Goal: Transaction & Acquisition: Obtain resource

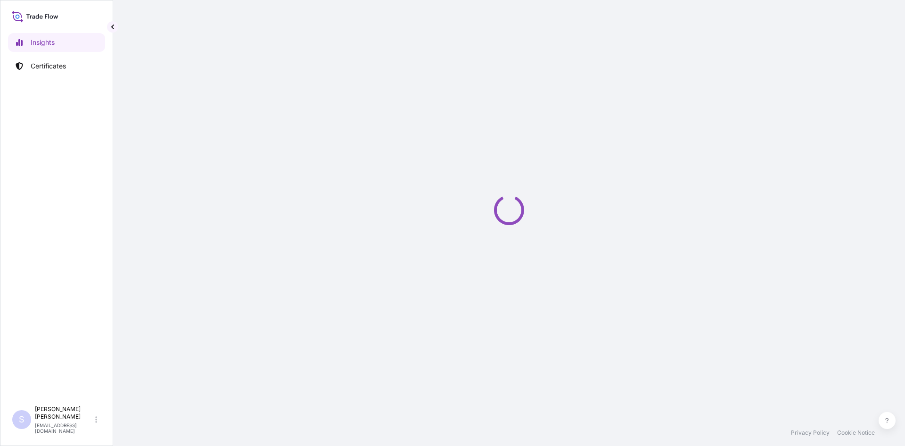
select select "2025"
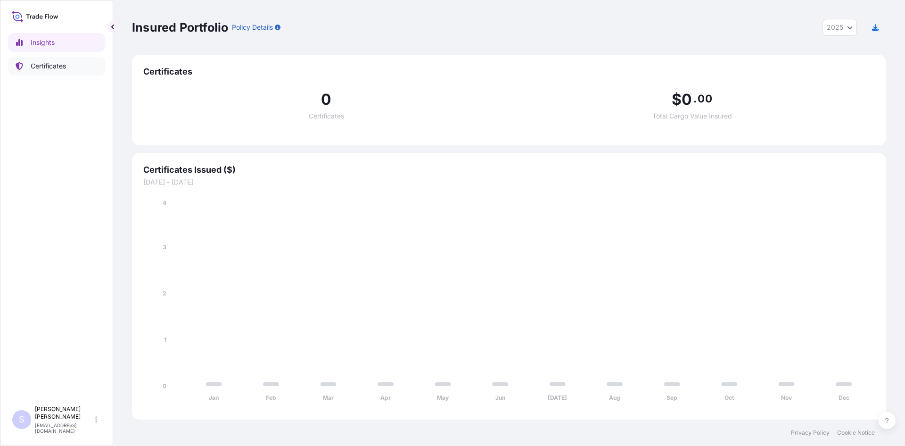
click at [47, 66] on p "Certificates" at bounding box center [48, 65] width 35 height 9
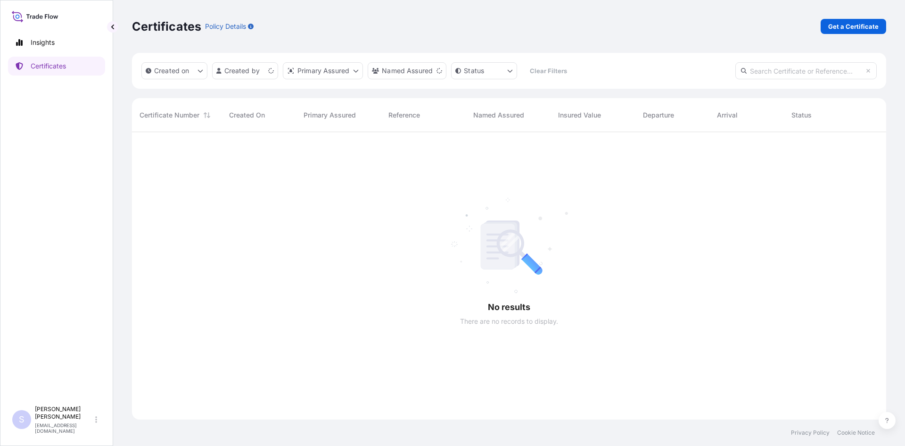
scroll to position [314, 747]
click at [844, 29] on p "Get a Certificate" at bounding box center [853, 26] width 50 height 9
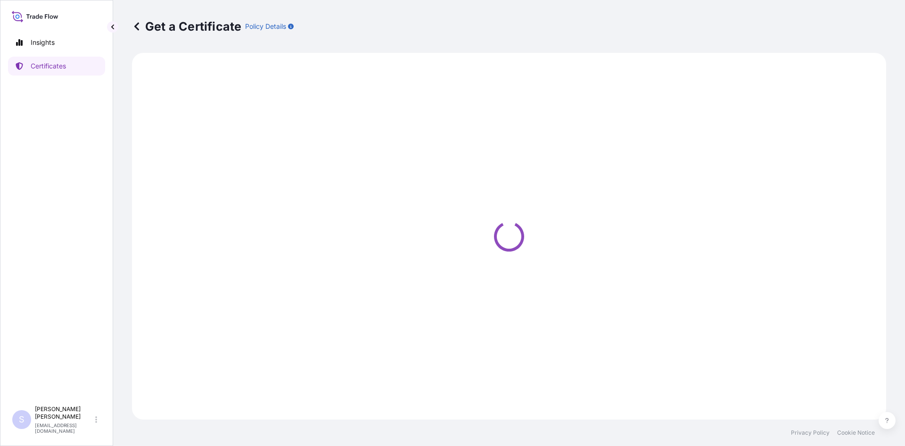
select select "Sea"
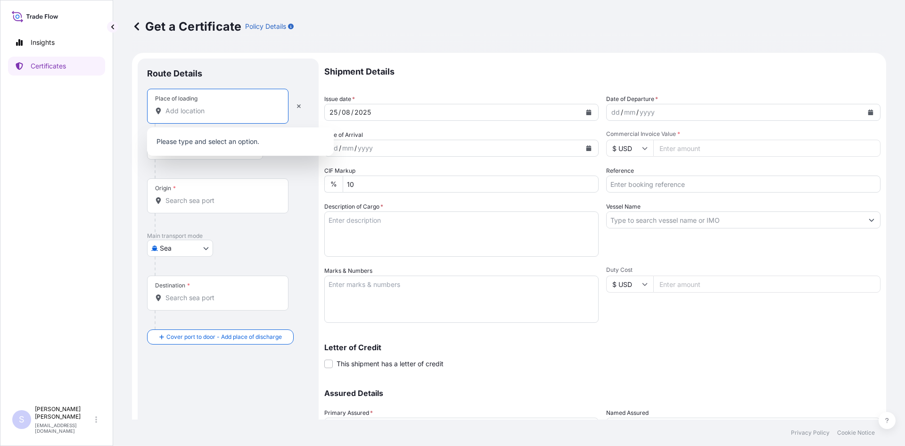
click at [201, 109] on input "Place of loading" at bounding box center [220, 110] width 111 height 9
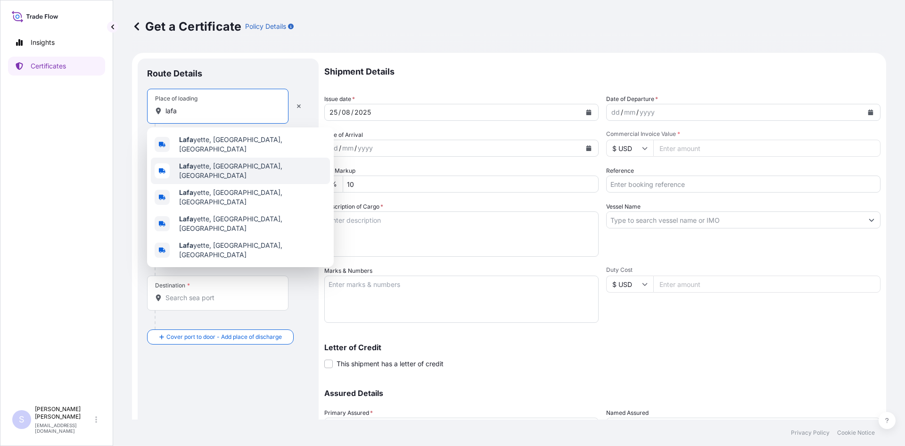
click at [197, 164] on span "Lafa yette, IN, USA" at bounding box center [252, 170] width 147 height 19
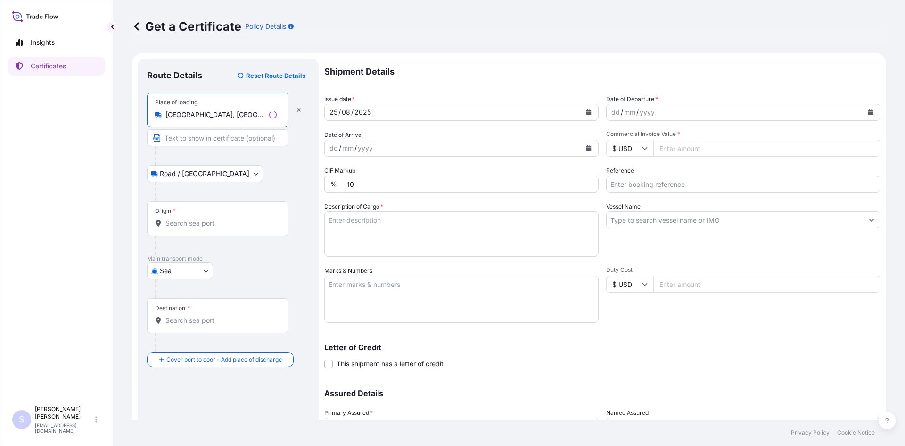
type input "Lafayette, IN, USA"
click at [204, 223] on input "Origin *" at bounding box center [220, 222] width 111 height 9
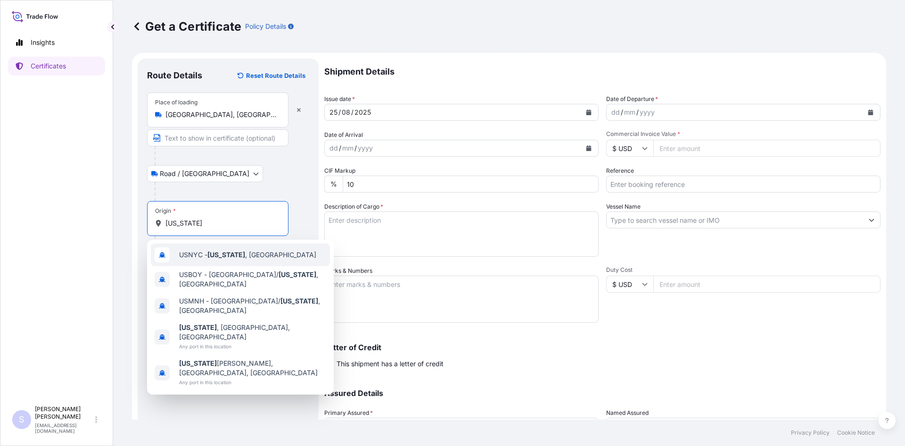
click at [207, 262] on div "USNYC - New York , United States" at bounding box center [240, 254] width 179 height 23
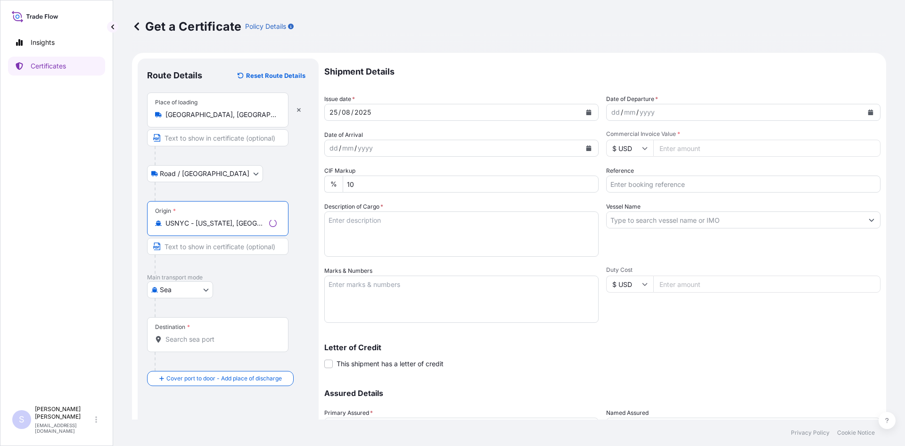
type input "USNYC - New York, United States"
click at [208, 338] on input "Destination *" at bounding box center [220, 338] width 111 height 9
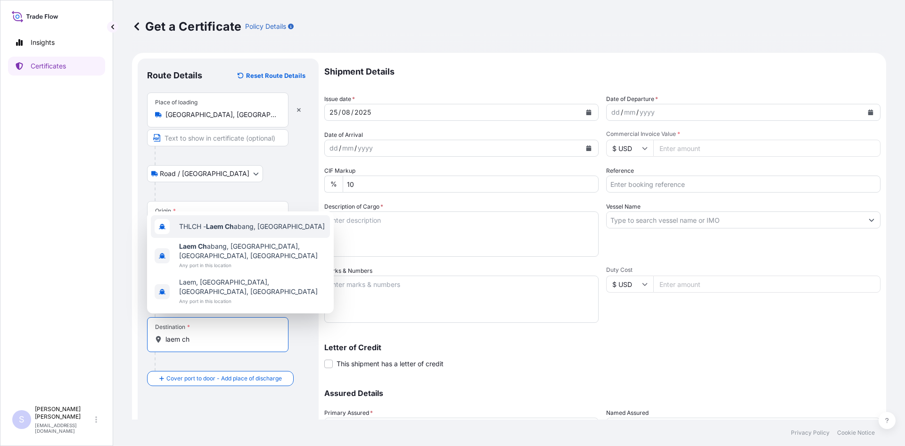
click at [272, 227] on span "THLCH - Laem Ch abang, Thailand" at bounding box center [252, 226] width 146 height 9
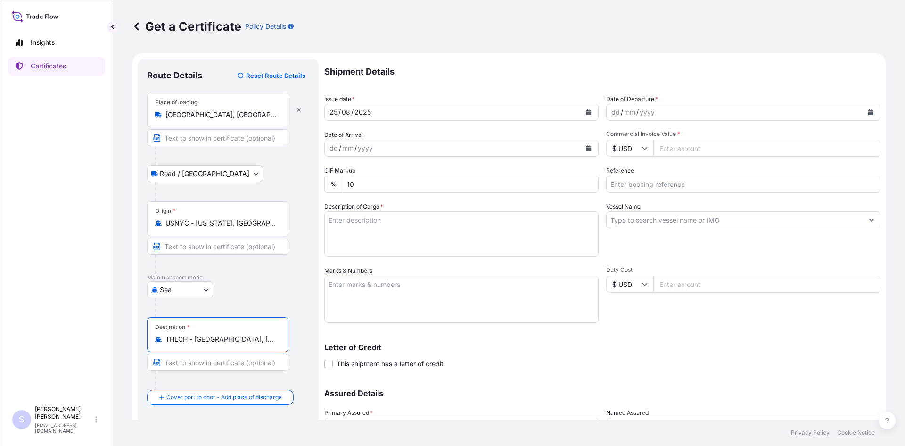
type input "THLCH - Laem Chabang, Thailand"
click at [866, 116] on button "Calendar" at bounding box center [870, 112] width 15 height 15
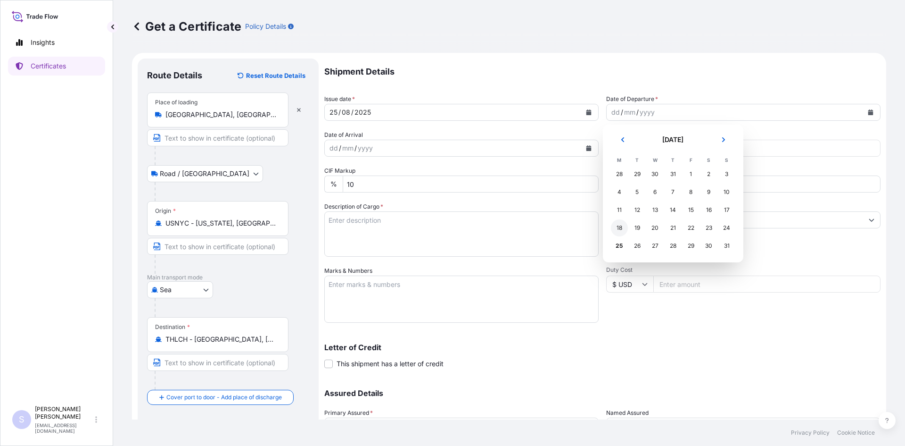
click at [612, 232] on div "18" at bounding box center [619, 227] width 17 height 17
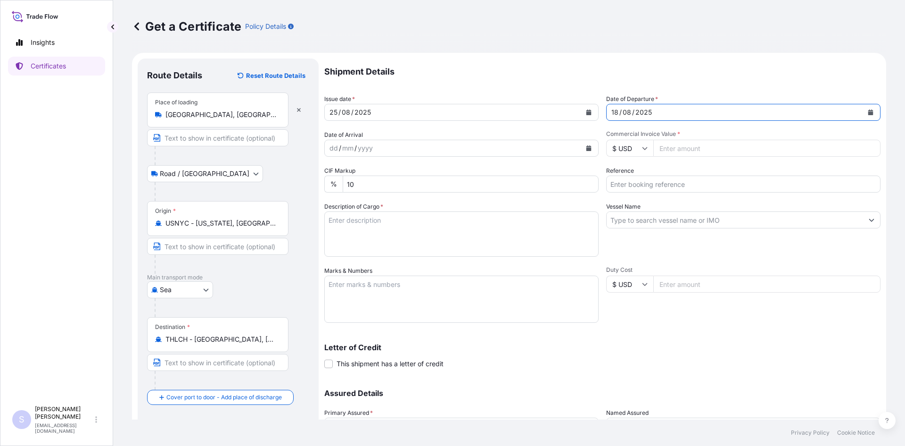
click at [582, 147] on button "Calendar" at bounding box center [588, 147] width 15 height 15
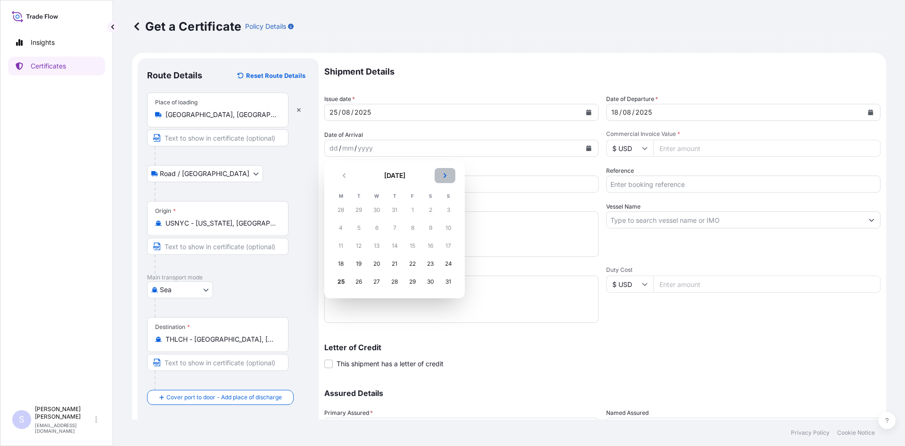
click at [444, 173] on icon "Next" at bounding box center [445, 176] width 6 height 6
click at [396, 262] on div "25" at bounding box center [394, 263] width 17 height 17
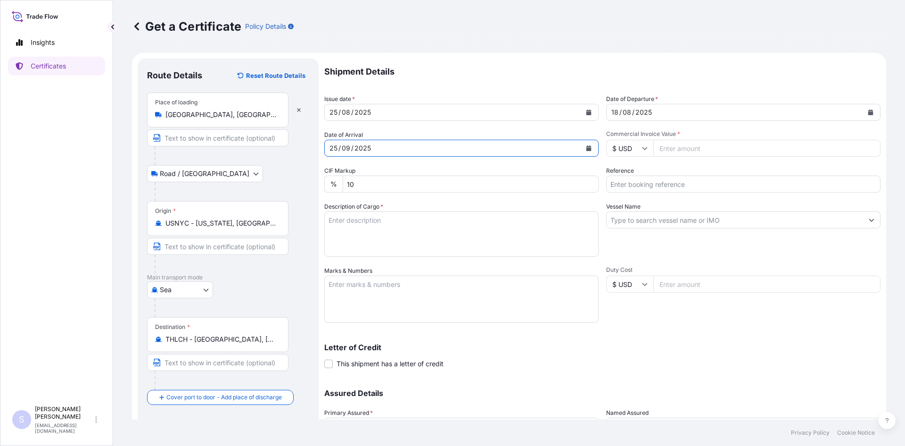
click at [681, 147] on input "Commercial Invoice Value *" at bounding box center [766, 148] width 227 height 17
type input "14437.50"
type input "2570987"
type textarea "700 BAGS KRYSTAR 300 CRYSTALLINE FRUCTOSE"
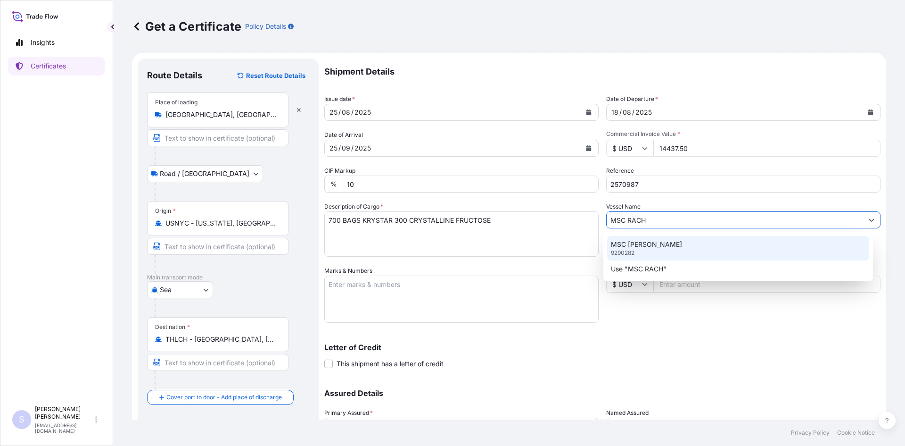
click at [686, 239] on div "MSC RACHELE 9290282" at bounding box center [738, 248] width 263 height 25
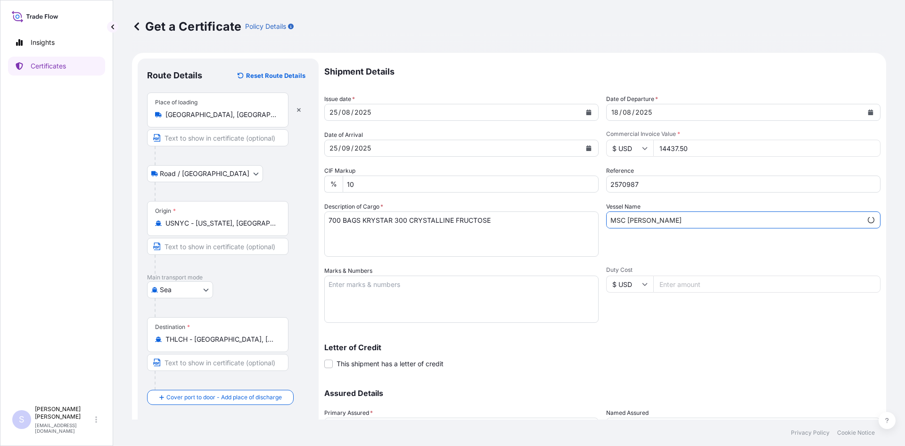
type input "MSC RACHELE"
click at [427, 283] on textarea "Marks & Numbers" at bounding box center [461, 298] width 274 height 47
type textarea "ZIMU3069020 0114024"
click at [710, 336] on div "Letter of Credit This shipment has a letter of credit Letter of credit * Letter…" at bounding box center [602, 350] width 556 height 36
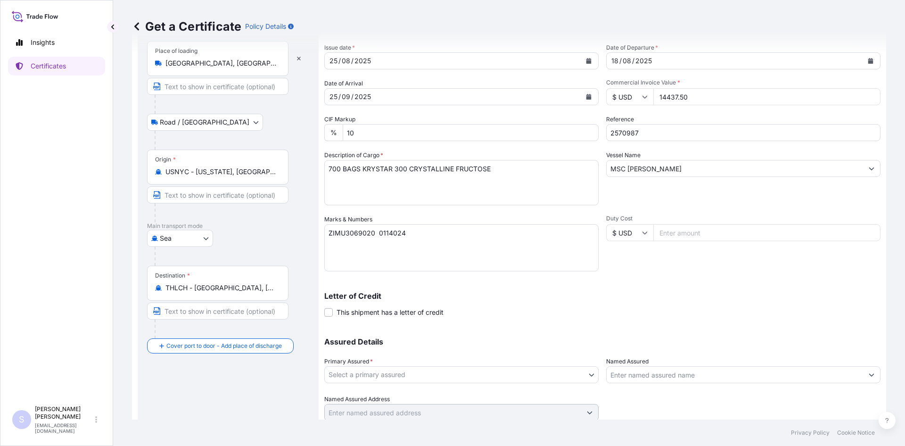
scroll to position [85, 0]
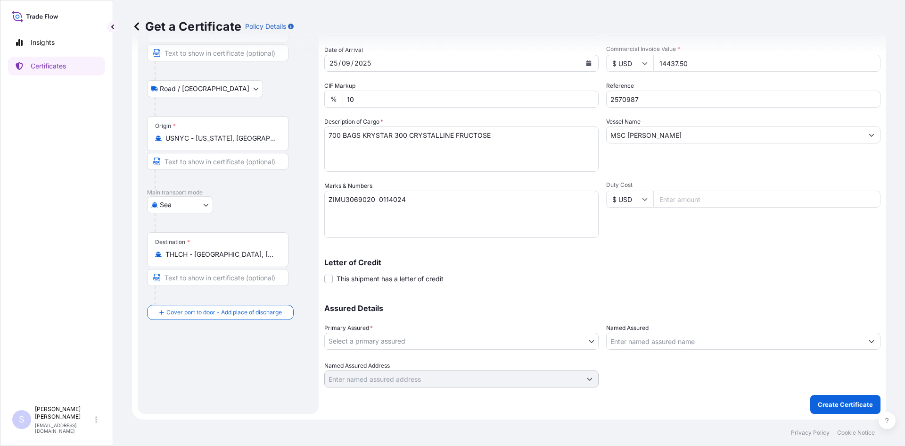
click at [451, 346] on body "Insights Certificates S Steve Klinger csidocs@cargos.com Get a Certificate Poli…" at bounding box center [452, 223] width 905 height 446
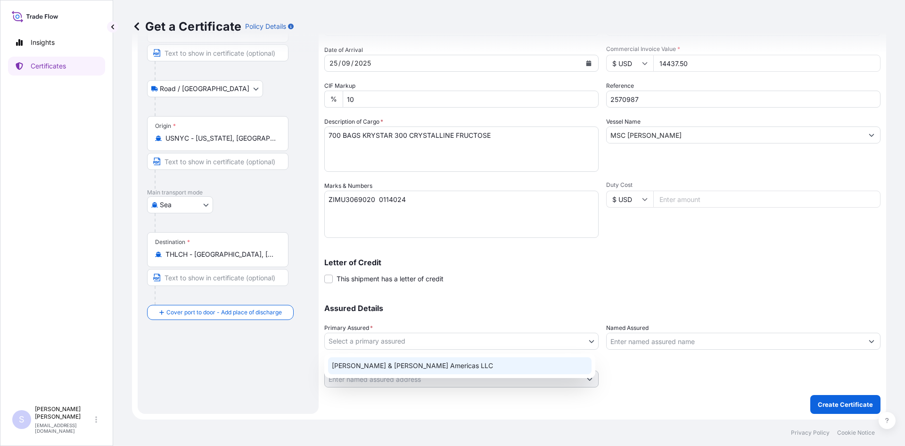
click at [433, 363] on div "Tate & Lyle Americas LLC" at bounding box center [460, 365] width 264 height 17
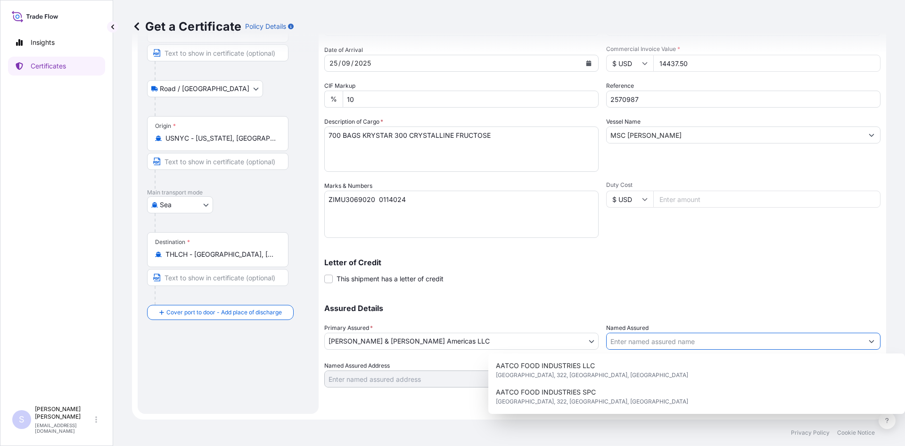
click at [655, 339] on input "Named Assured" at bounding box center [735, 340] width 256 height 17
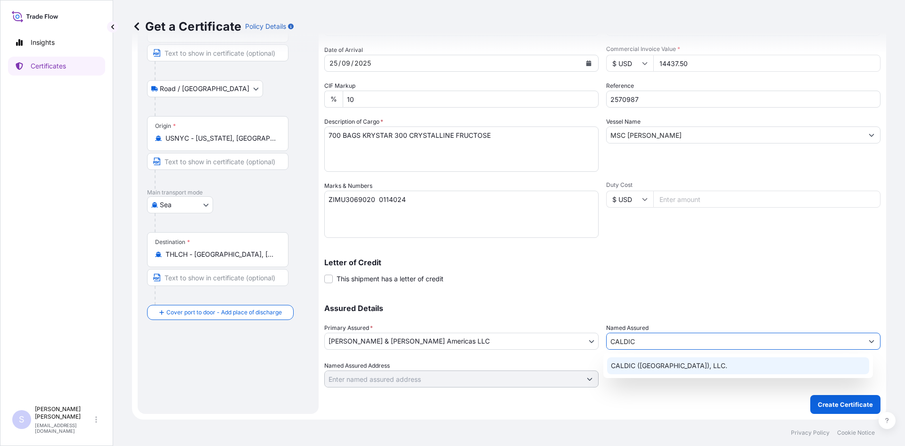
click at [640, 363] on span "CALDIC (THAILAND), LLC." at bounding box center [669, 365] width 116 height 9
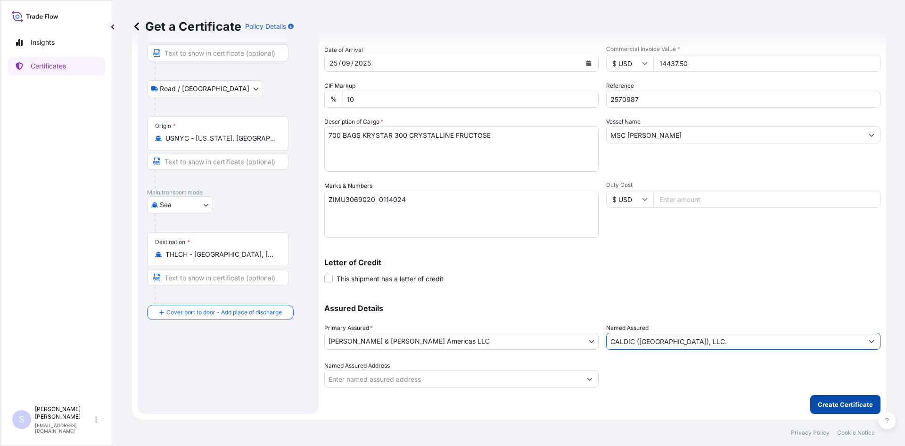
type input "CALDIC (THAILAND), LLC."
click at [821, 406] on p "Create Certificate" at bounding box center [845, 403] width 55 height 9
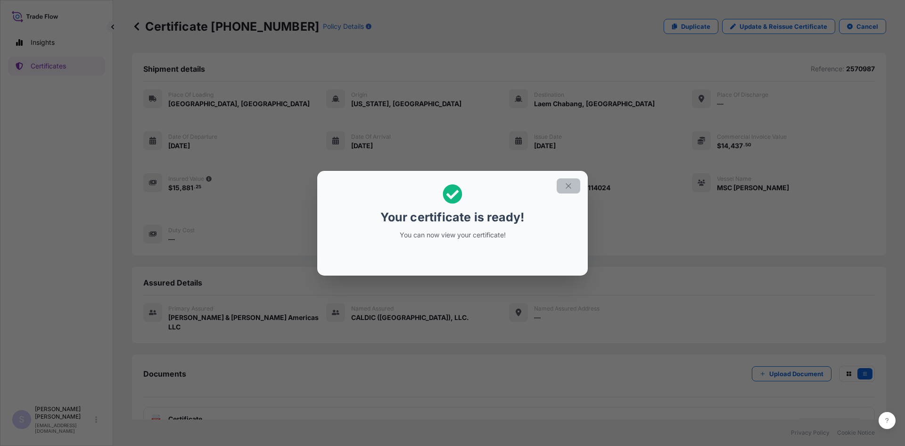
click at [566, 190] on button "button" at bounding box center [569, 185] width 24 height 15
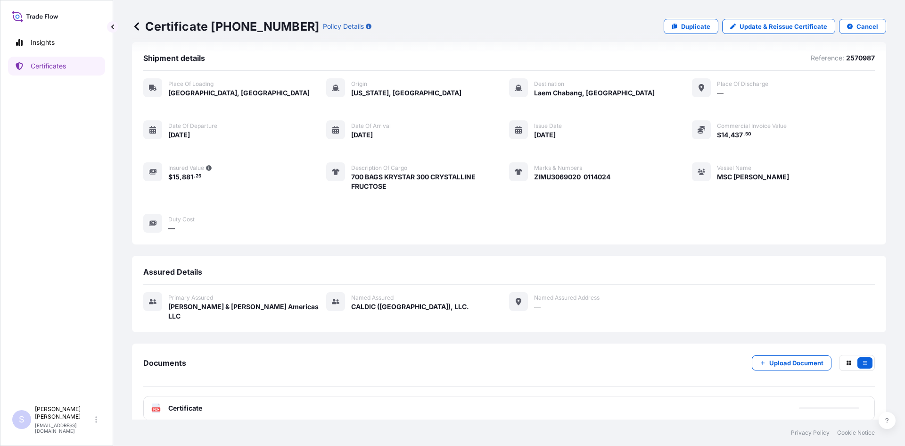
scroll to position [14, 0]
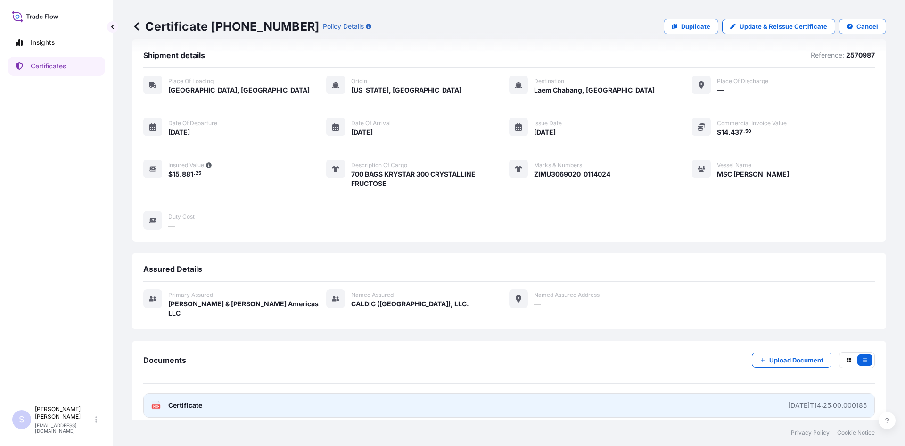
click at [152, 404] on rect at bounding box center [156, 406] width 8 height 4
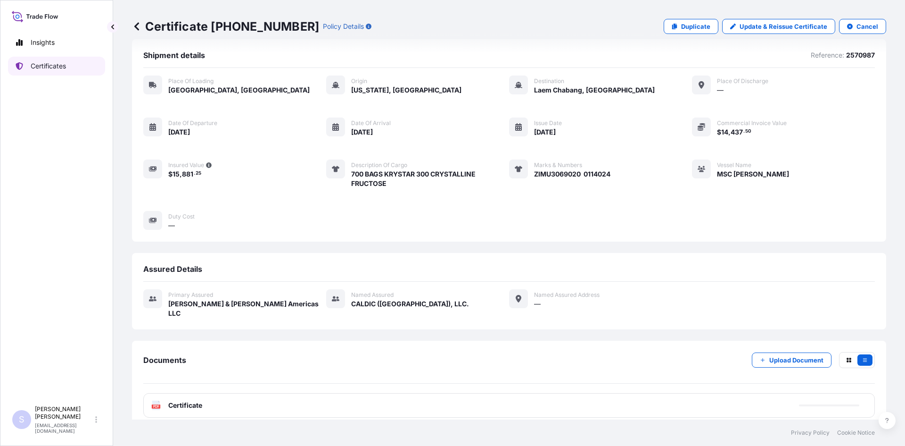
click at [47, 70] on p "Certificates" at bounding box center [48, 65] width 35 height 9
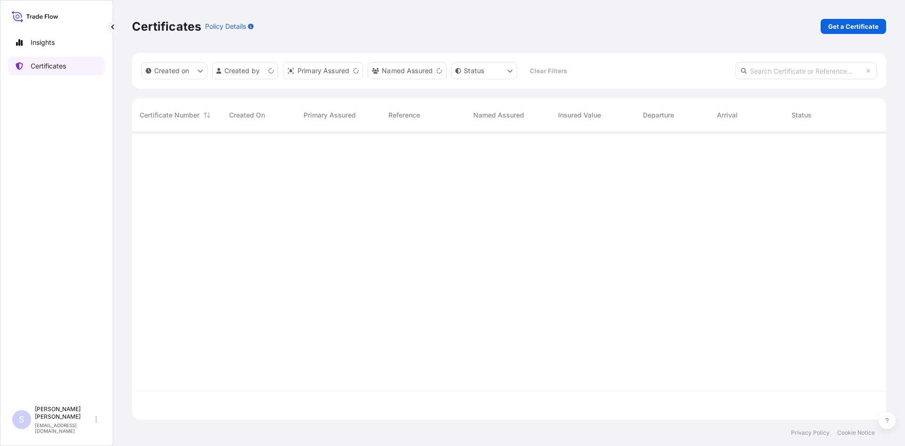
scroll to position [285, 747]
click at [855, 27] on p "Get a Certificate" at bounding box center [853, 26] width 50 height 9
select select "Sea"
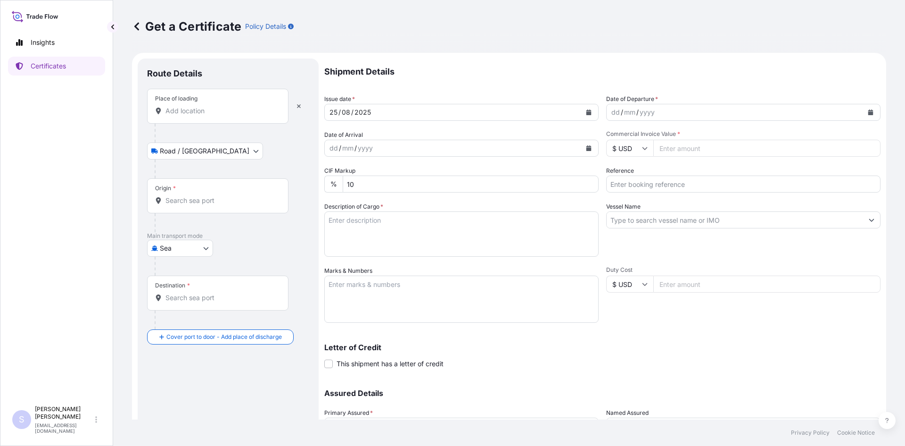
click at [210, 121] on div "Place of loading" at bounding box center [217, 106] width 141 height 35
click at [210, 116] on input "Place of loading" at bounding box center [220, 110] width 111 height 9
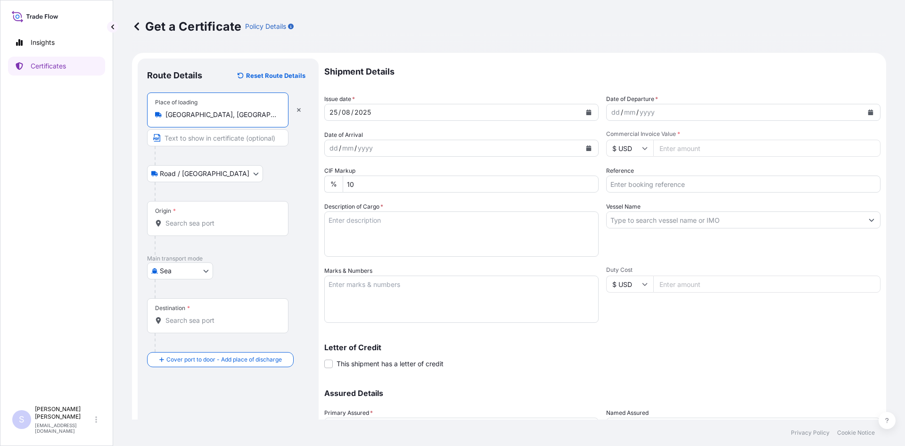
type input "Lafayette, IN, USA"
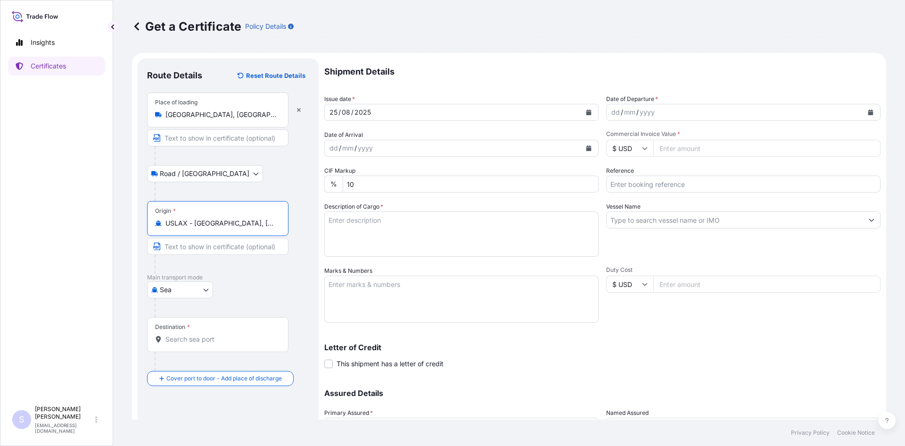
type input "USLAX - Los Angeles, United States"
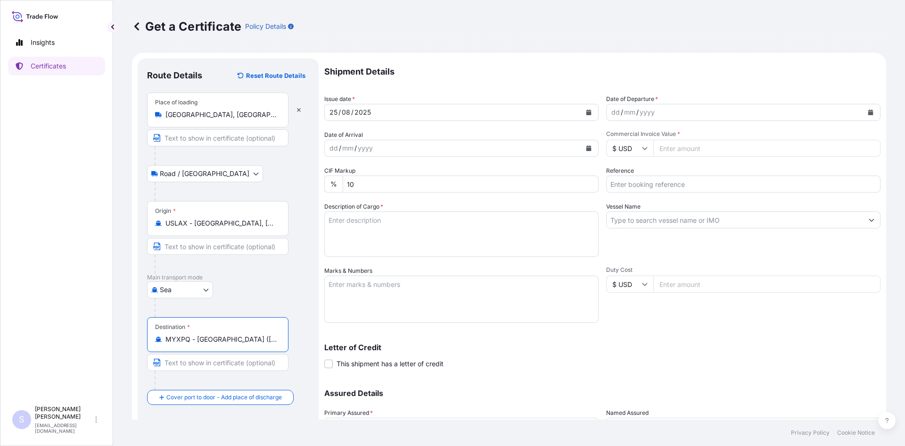
type input "MYXPQ - Port Klang (Ferry Port), Malaysia"
click at [868, 113] on icon "Calendar" at bounding box center [870, 112] width 5 height 6
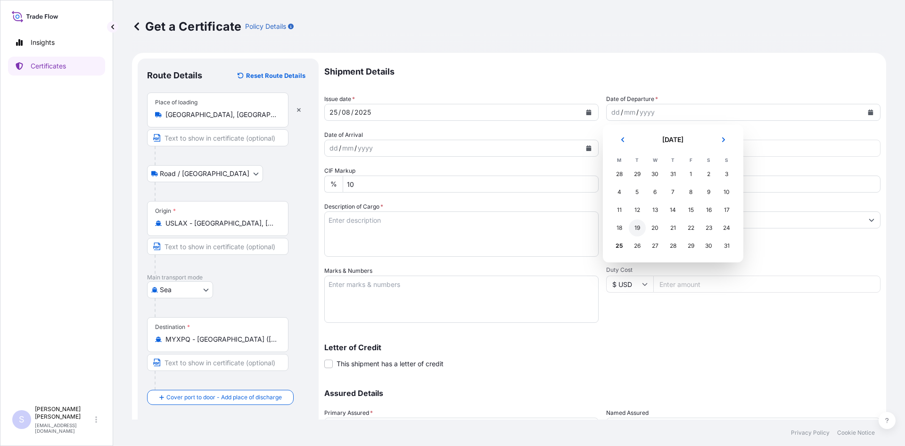
click at [641, 233] on div "19" at bounding box center [637, 227] width 17 height 17
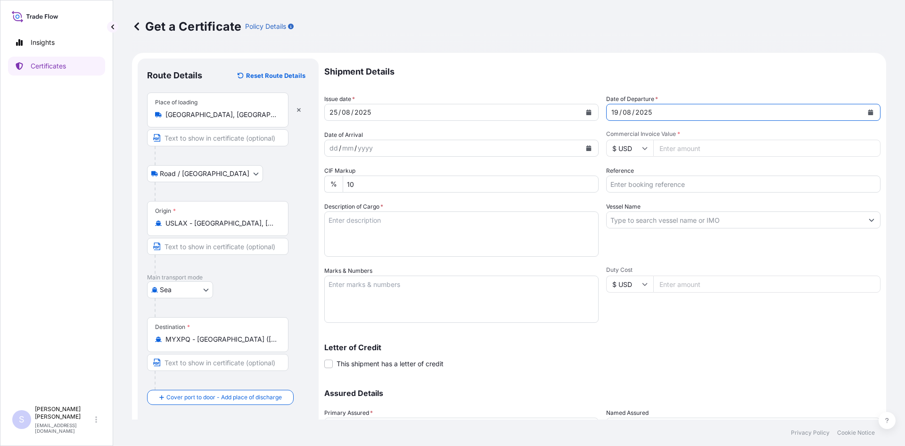
click at [589, 149] on button "Calendar" at bounding box center [588, 147] width 15 height 15
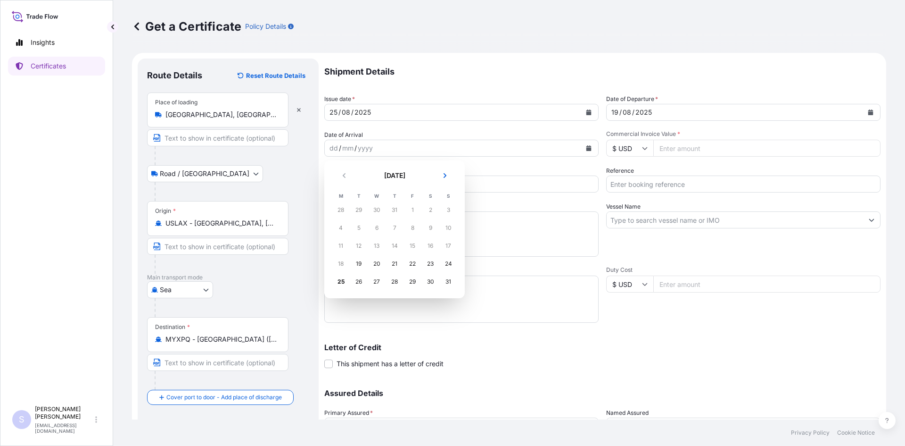
click at [456, 177] on header "August 2025" at bounding box center [394, 179] width 125 height 23
click at [449, 174] on button "Next" at bounding box center [445, 175] width 21 height 15
click at [341, 265] on div "22" at bounding box center [340, 263] width 17 height 17
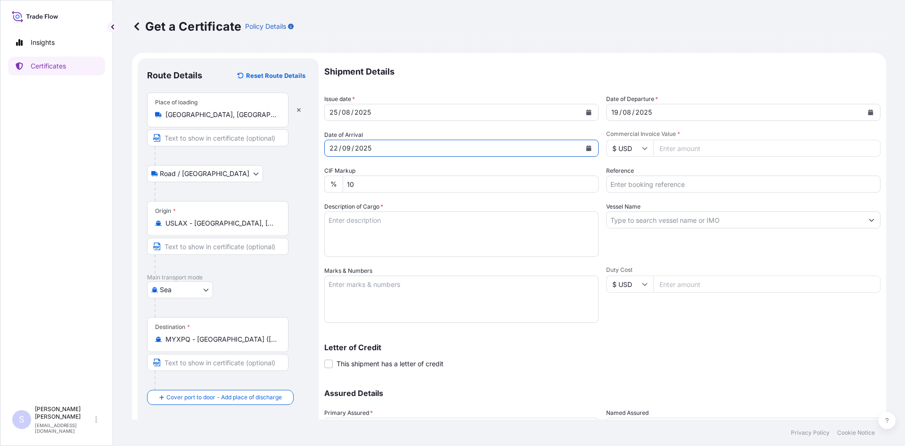
click at [699, 149] on input "Commercial Invoice Value *" at bounding box center [766, 148] width 227 height 17
type input "24788.33"
type input "2579748"
type textarea "432 BAGS X-PAND'R 612 NG STARCH"
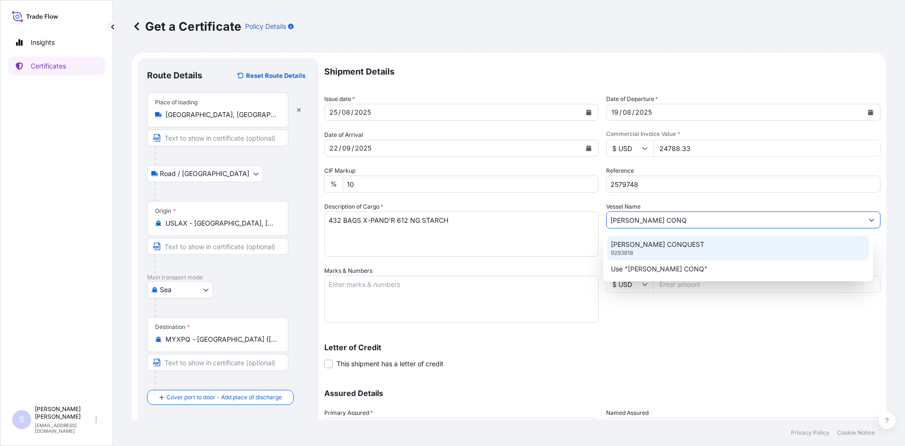
click at [649, 246] on p "CONTI CONQUEST" at bounding box center [657, 243] width 93 height 9
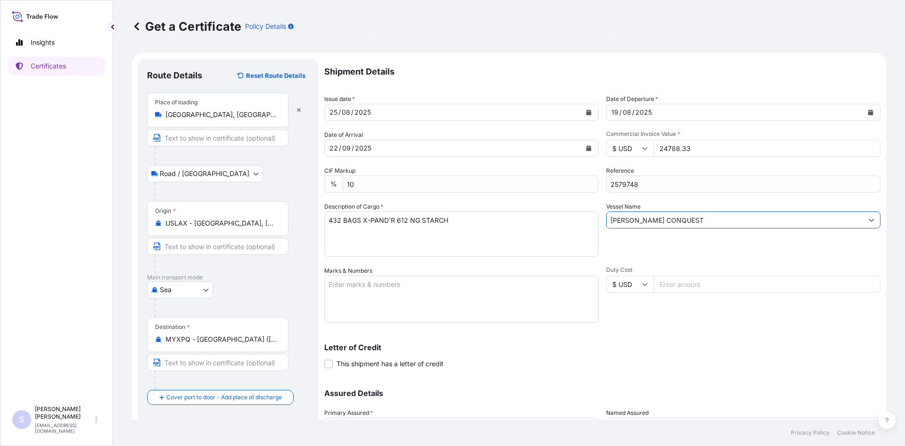
type input "CONTI CONQUEST"
click at [438, 309] on textarea "Marks & Numbers" at bounding box center [461, 298] width 274 height 47
type textarea "ONEU0372658 0114065"
click at [659, 362] on div "Letter of Credit This shipment has a letter of credit Letter of credit * Letter…" at bounding box center [602, 355] width 556 height 25
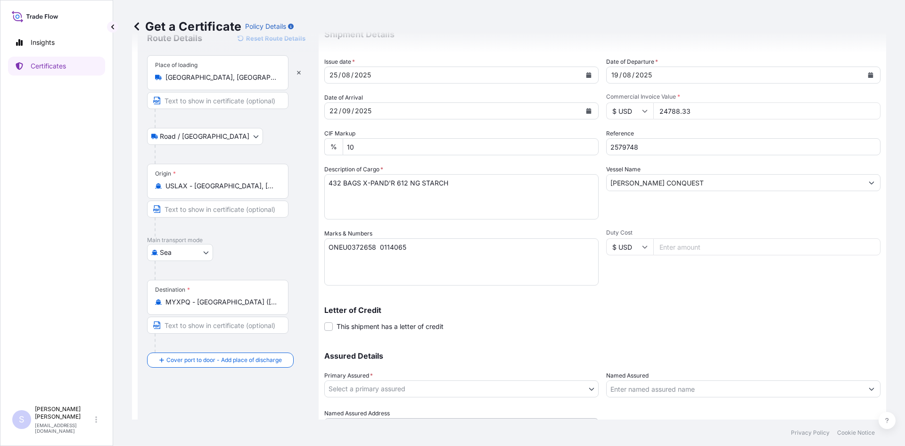
scroll to position [85, 0]
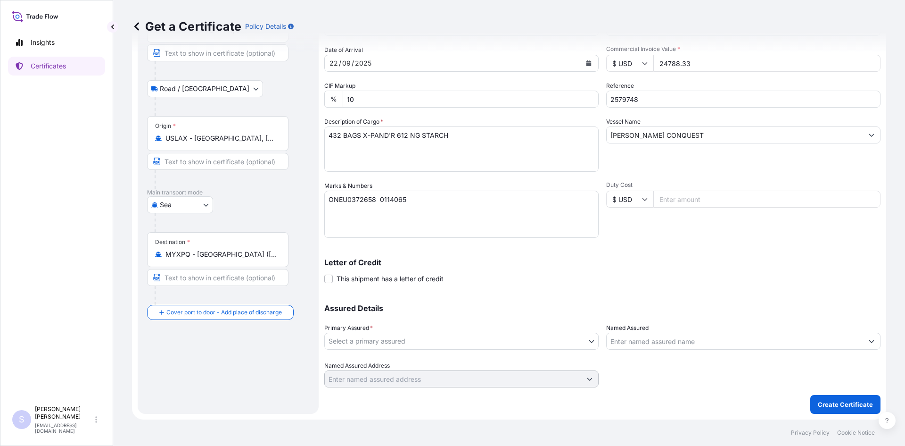
click at [417, 341] on body "Insights Certificates S Steve Klinger csidocs@cargos.com Get a Certificate Poli…" at bounding box center [452, 223] width 905 height 446
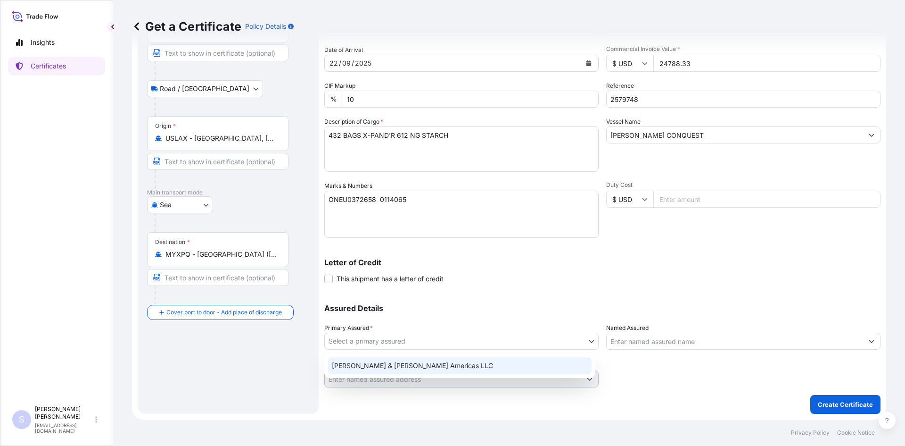
click at [393, 370] on div "Tate & Lyle Americas LLC" at bounding box center [460, 365] width 264 height 17
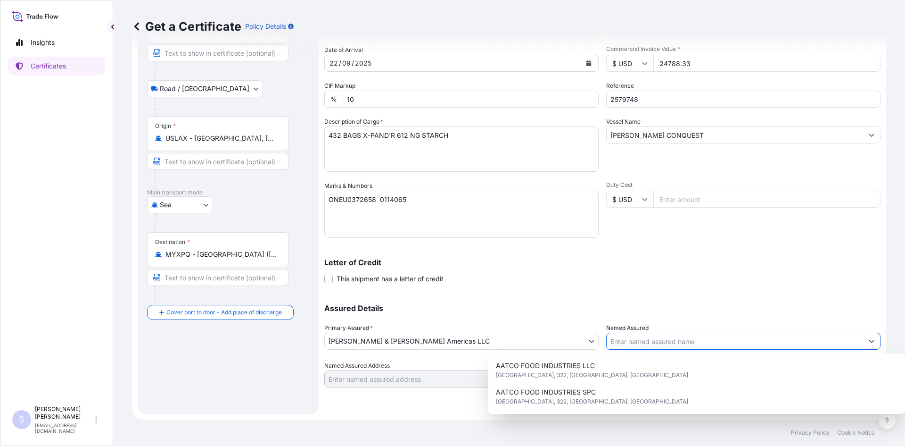
click at [669, 348] on input "Named Assured" at bounding box center [735, 340] width 256 height 17
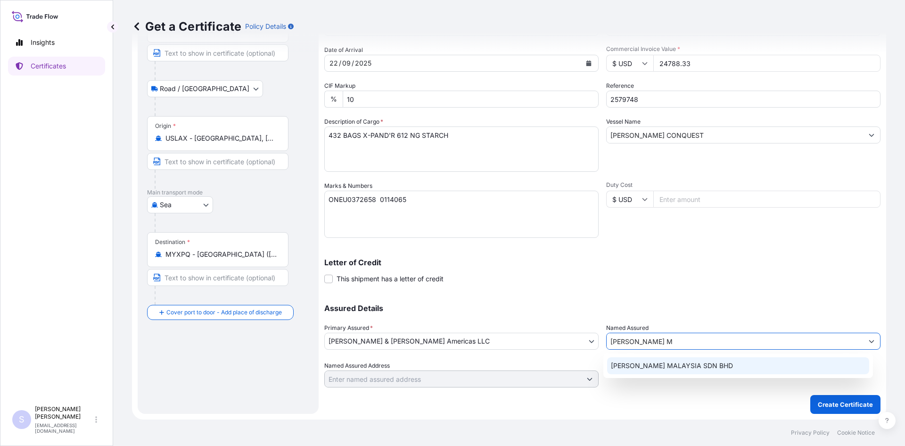
click at [666, 362] on span "BEHN MEYER MALAYSIA SDN BHD" at bounding box center [672, 365] width 122 height 9
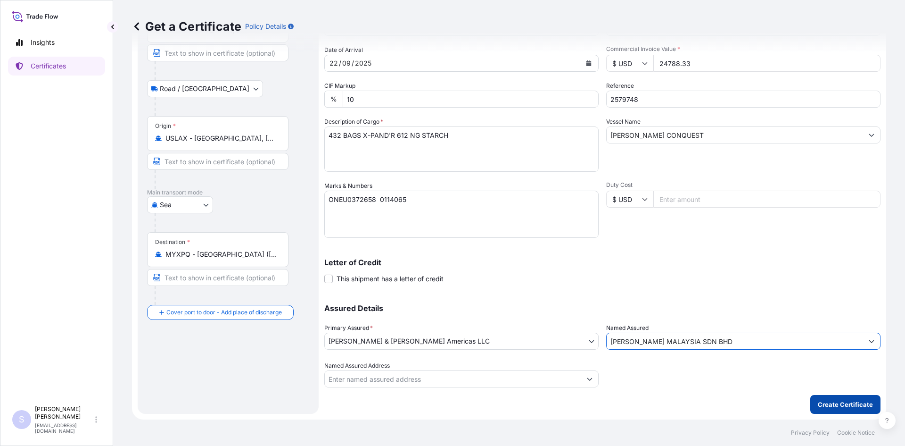
type input "BEHN MEYER MALAYSIA SDN BHD"
click at [852, 405] on p "Create Certificate" at bounding box center [845, 403] width 55 height 9
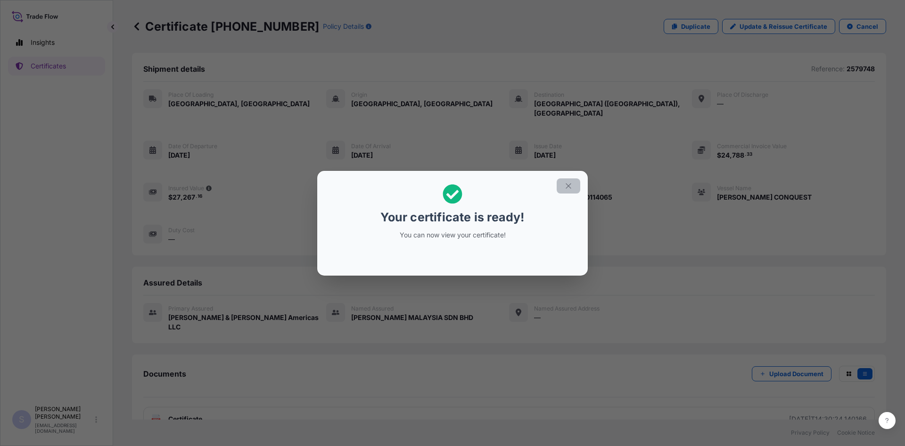
click at [569, 184] on icon "button" at bounding box center [568, 186] width 8 height 8
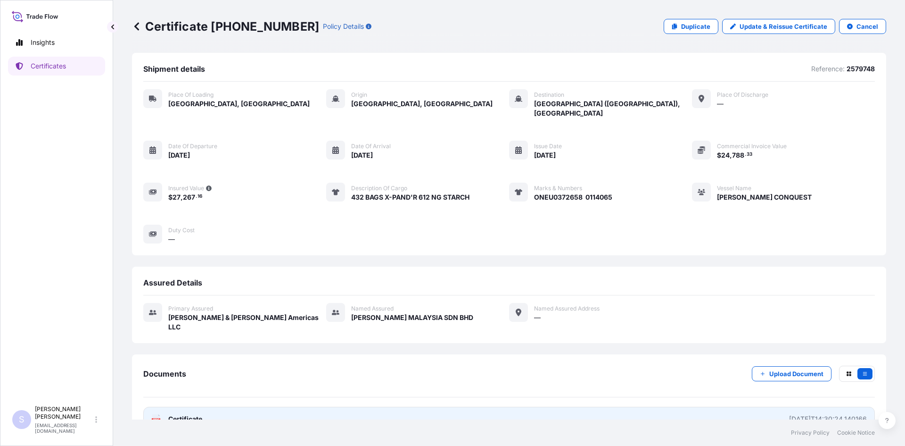
click at [154, 414] on icon at bounding box center [156, 418] width 8 height 9
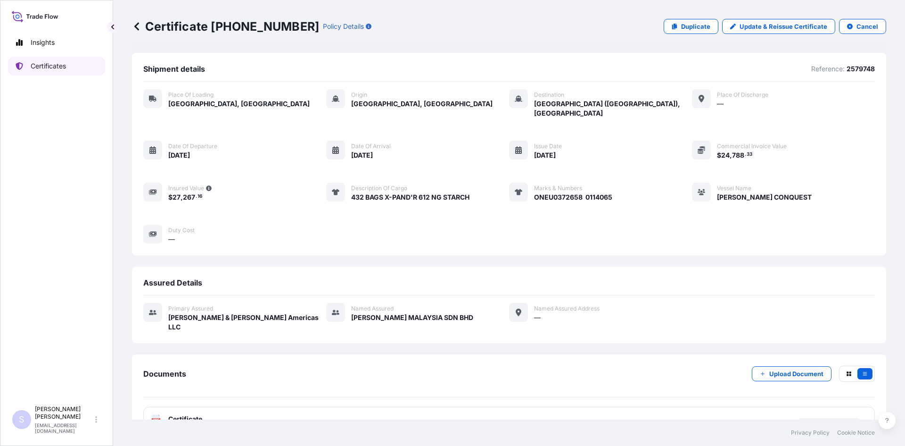
click at [50, 67] on p "Certificates" at bounding box center [48, 65] width 35 height 9
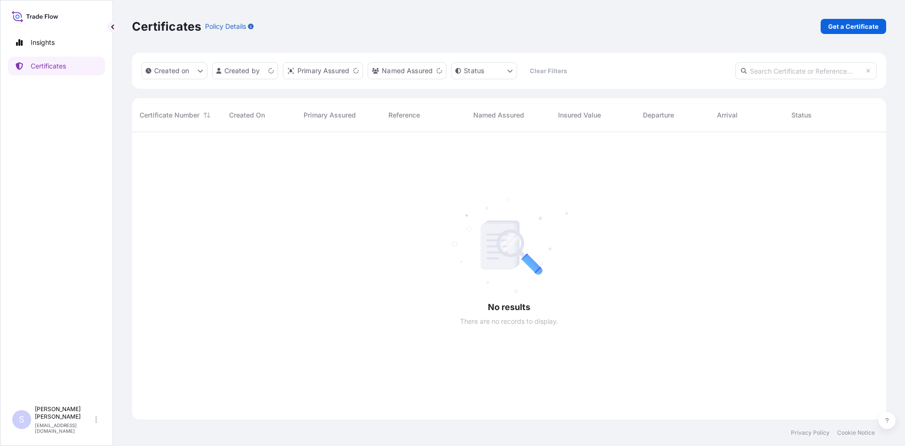
scroll to position [314, 747]
click at [857, 30] on p "Get a Certificate" at bounding box center [853, 26] width 50 height 9
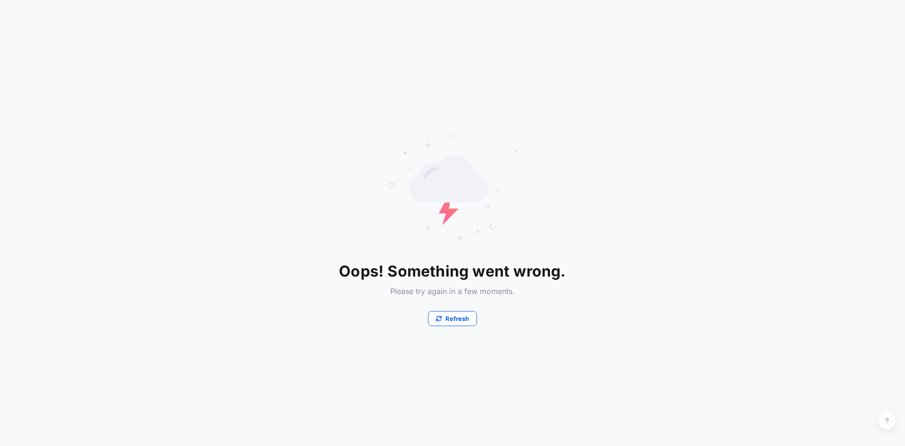
click at [464, 312] on button "Refresh" at bounding box center [452, 318] width 49 height 15
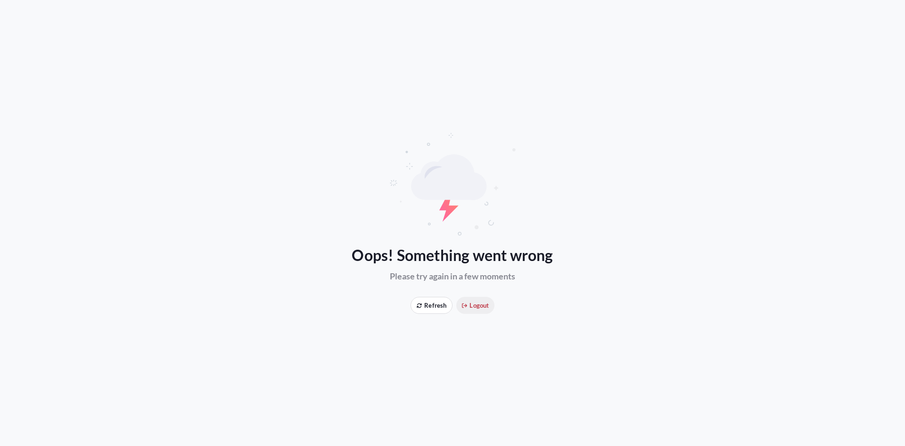
click at [479, 307] on span "Logout" at bounding box center [475, 304] width 27 height 9
